Goal: Find specific page/section

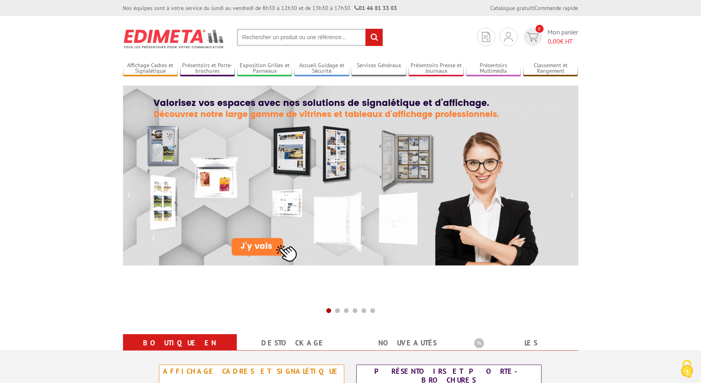
click at [331, 42] on input "text" at bounding box center [310, 37] width 146 height 17
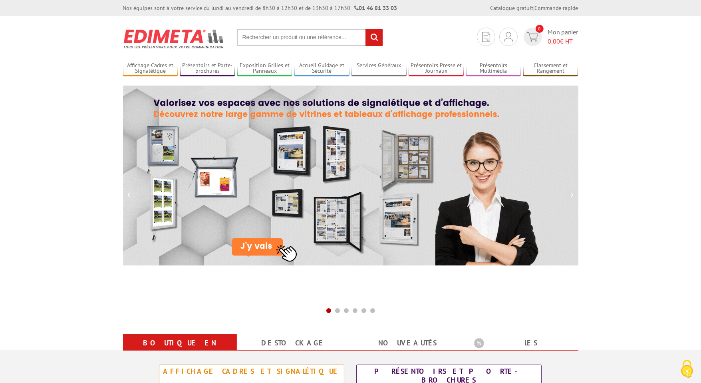
paste input "214142"
type input "214142"
click at [366, 29] on input "rechercher" at bounding box center [374, 37] width 17 height 17
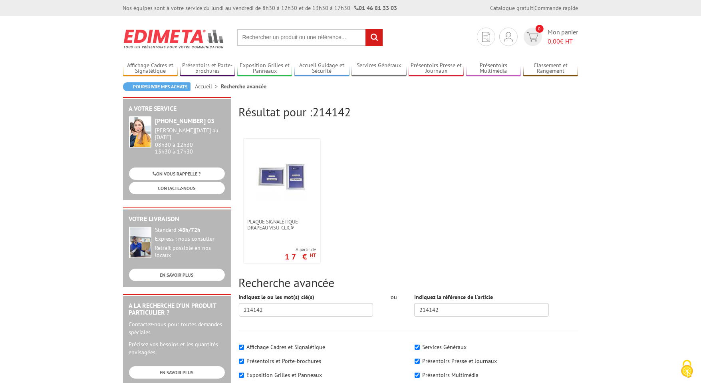
click at [331, 42] on input "text" at bounding box center [310, 37] width 146 height 17
paste input "214142"
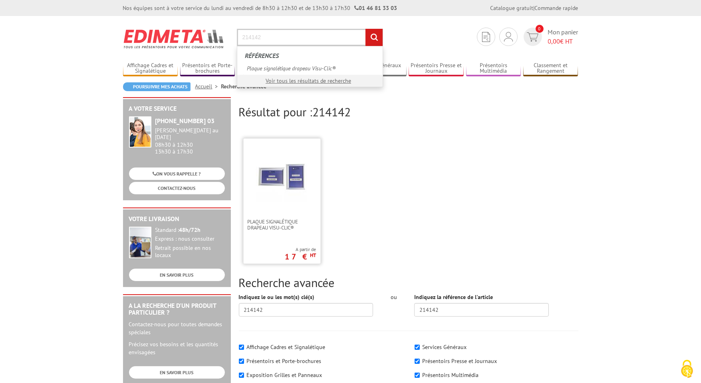
type input "214142"
click at [302, 168] on img at bounding box center [282, 177] width 52 height 52
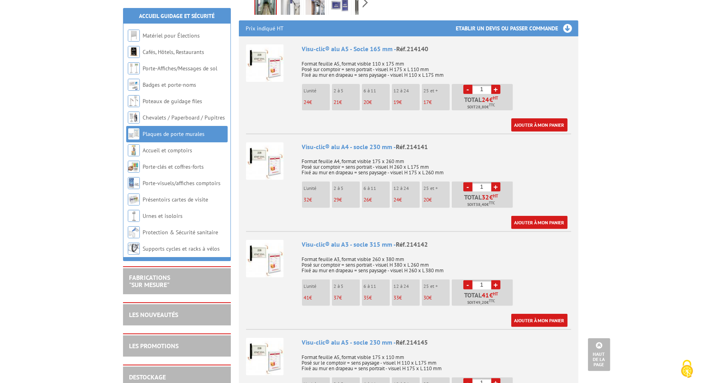
scroll to position [280, 0]
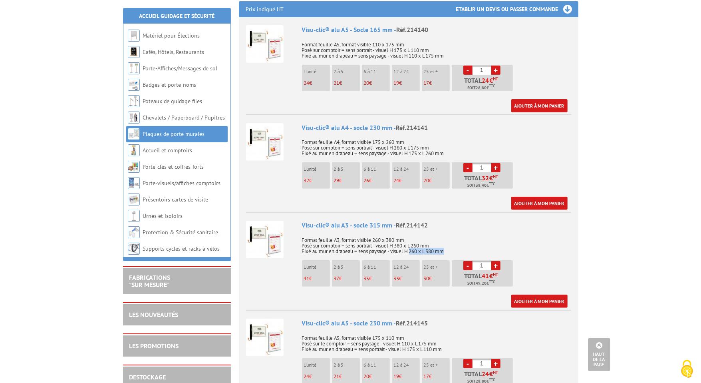
drag, startPoint x: 411, startPoint y: 240, endPoint x: 449, endPoint y: 240, distance: 38.0
click at [449, 240] on p "Format feuille A3, format visible 260 x 380 mm Posé sur comptoir = sens portrai…" at bounding box center [436, 243] width 269 height 22
